Goal: Task Accomplishment & Management: Use online tool/utility

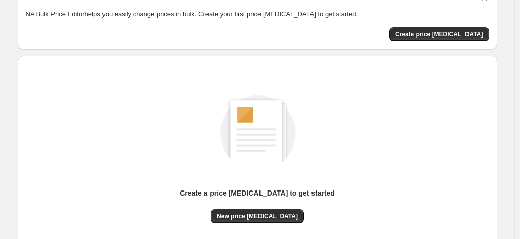
scroll to position [101, 0]
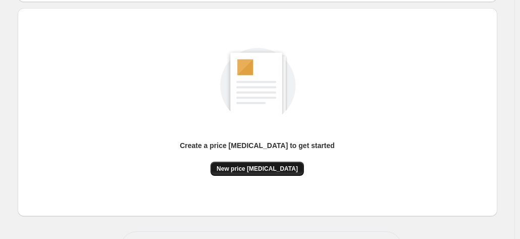
click at [250, 167] on span "New price [MEDICAL_DATA]" at bounding box center [257, 169] width 81 height 8
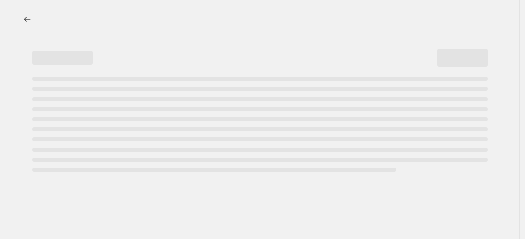
select select "percentage"
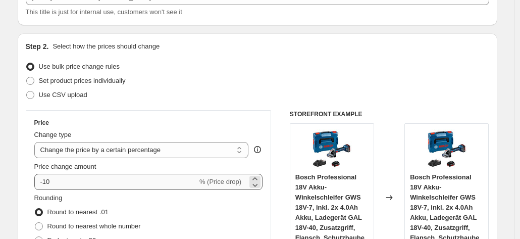
scroll to position [101, 0]
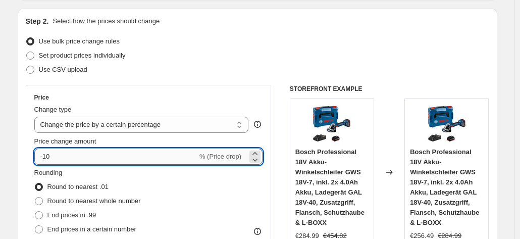
click at [80, 148] on input "-10" at bounding box center [115, 156] width 163 height 16
type input "-1"
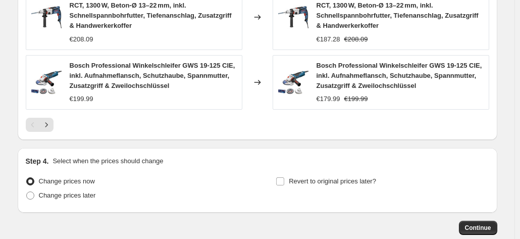
scroll to position [845, 0]
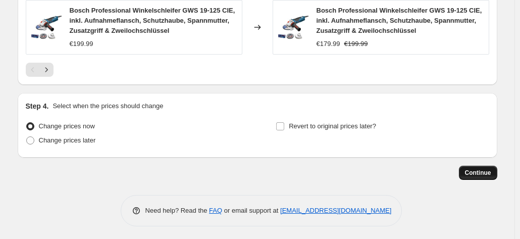
click at [469, 166] on button "Continue" at bounding box center [478, 173] width 38 height 14
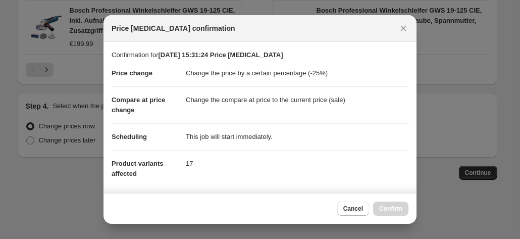
click at [433, 162] on div at bounding box center [260, 119] width 520 height 239
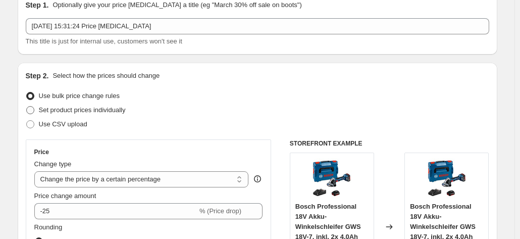
scroll to position [37, 0]
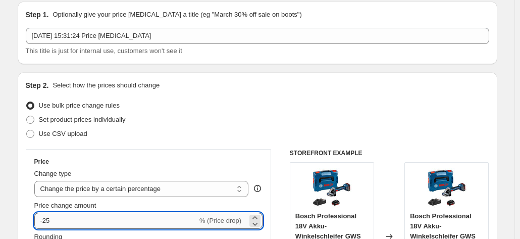
click at [95, 216] on input "-25" at bounding box center [115, 221] width 163 height 16
type input "-2"
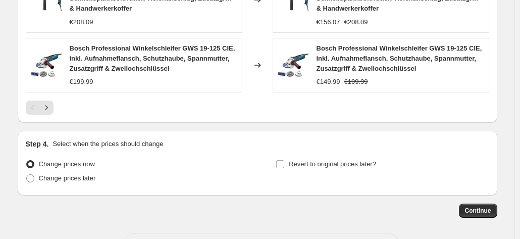
scroll to position [845, 0]
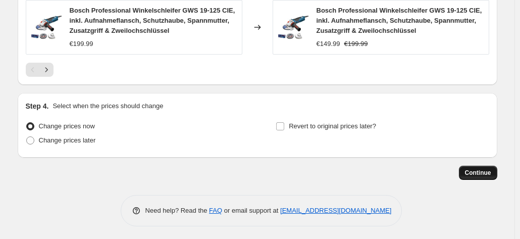
type input "-30"
click at [484, 171] on span "Continue" at bounding box center [478, 173] width 26 height 8
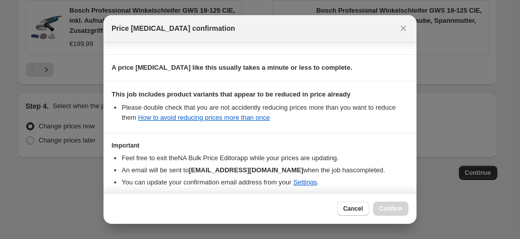
scroll to position [184, 0]
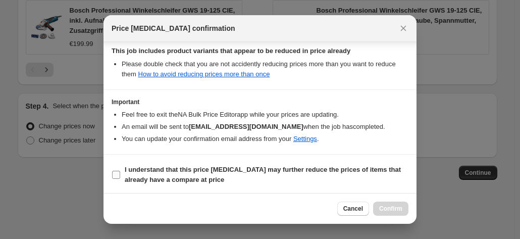
click at [126, 168] on b "I understand that this price [MEDICAL_DATA] may further reduce the prices of it…" at bounding box center [263, 175] width 276 height 18
click at [120, 171] on input "I understand that this price [MEDICAL_DATA] may further reduce the prices of it…" at bounding box center [116, 175] width 8 height 8
checkbox input "true"
click at [393, 207] on span "Confirm" at bounding box center [390, 208] width 23 height 8
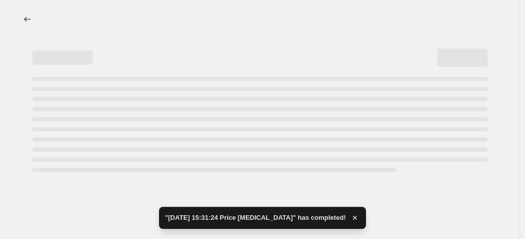
select select "percentage"
